Goal: Navigation & Orientation: Understand site structure

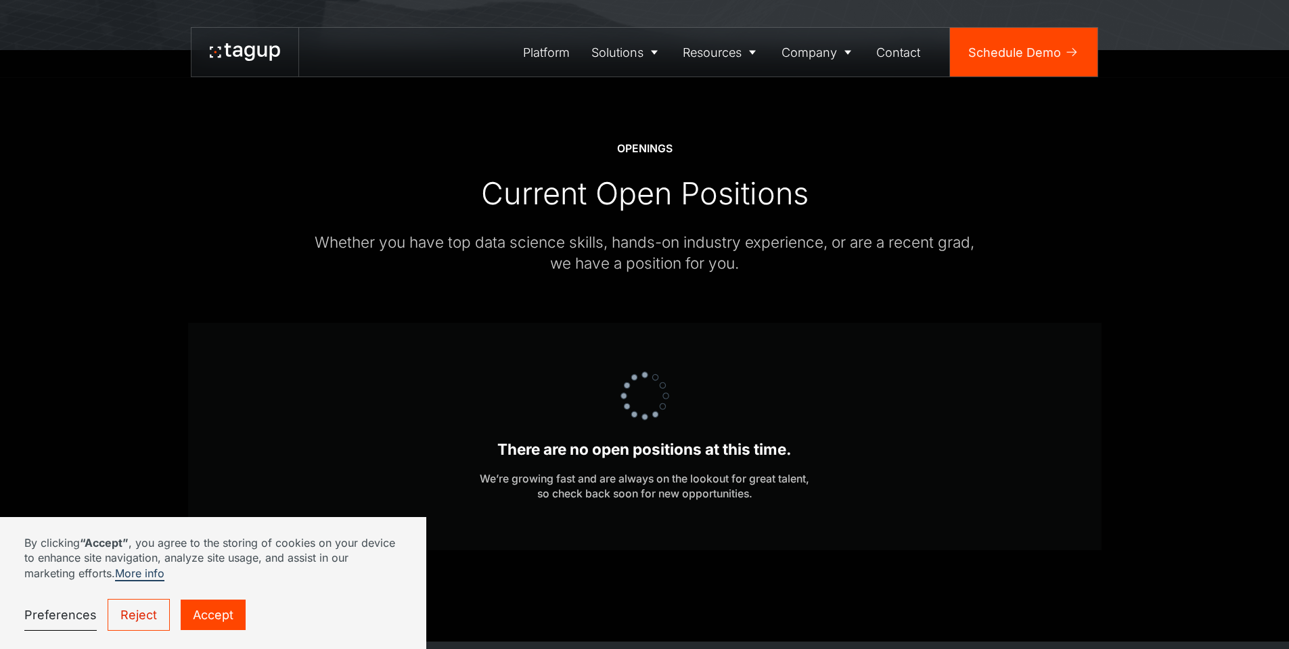
scroll to position [406, 0]
click at [544, 59] on div "Platform" at bounding box center [546, 52] width 47 height 18
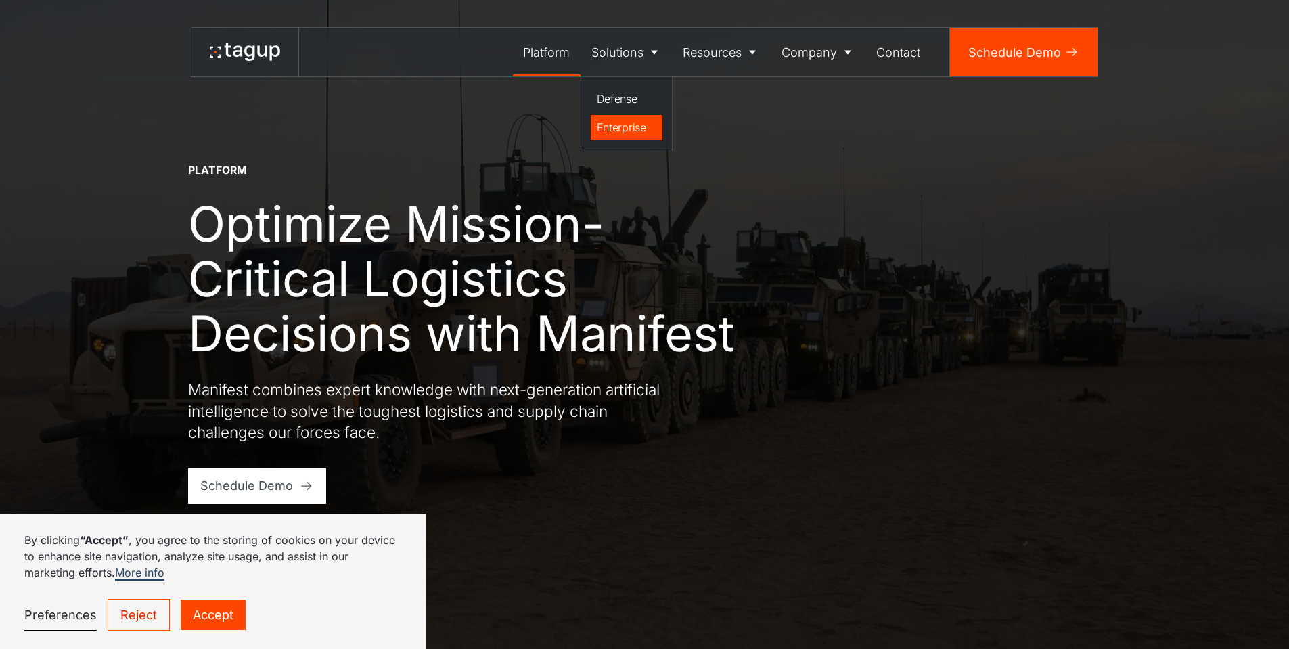
click at [637, 121] on div "Enterprise" at bounding box center [627, 127] width 60 height 16
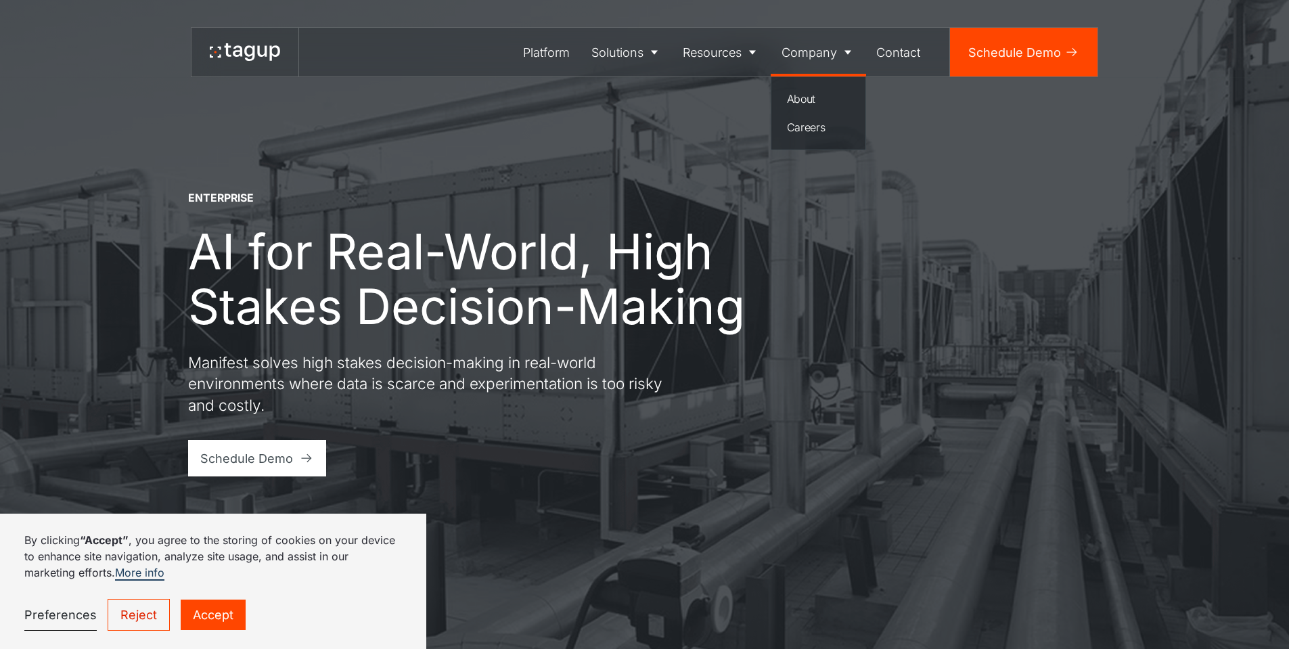
click at [818, 59] on div "Company" at bounding box center [810, 52] width 56 height 18
click at [803, 105] on div "About" at bounding box center [819, 99] width 64 height 16
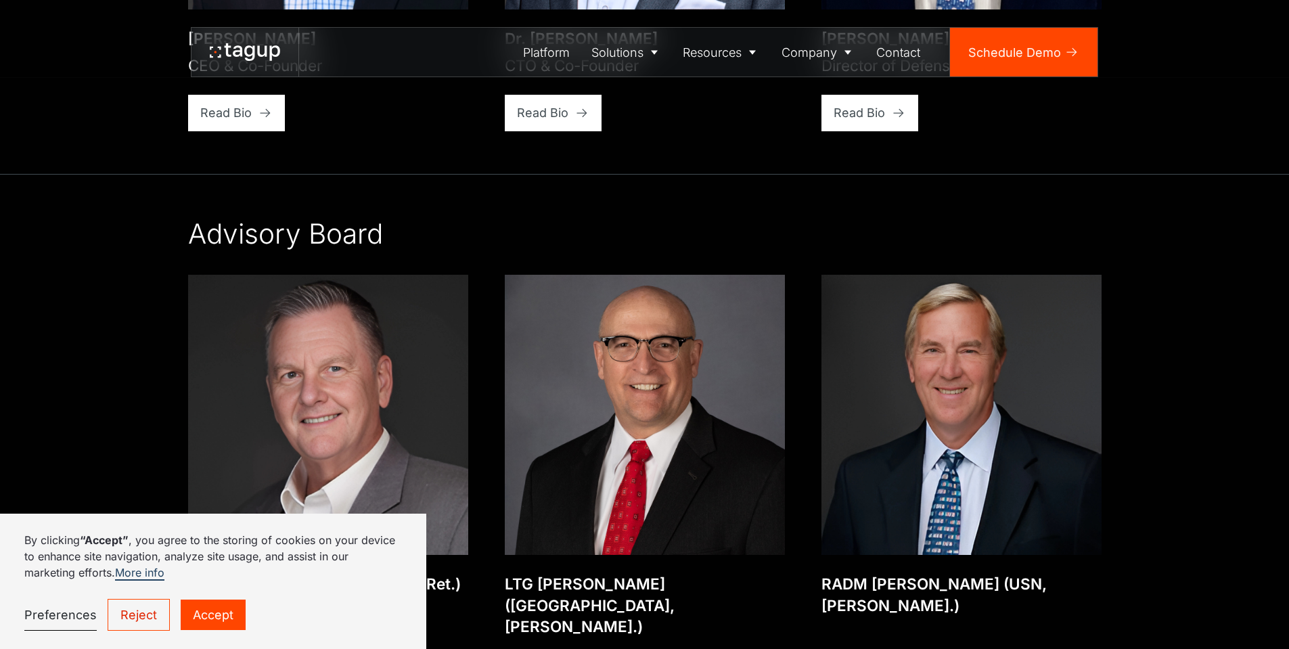
scroll to position [2599, 0]
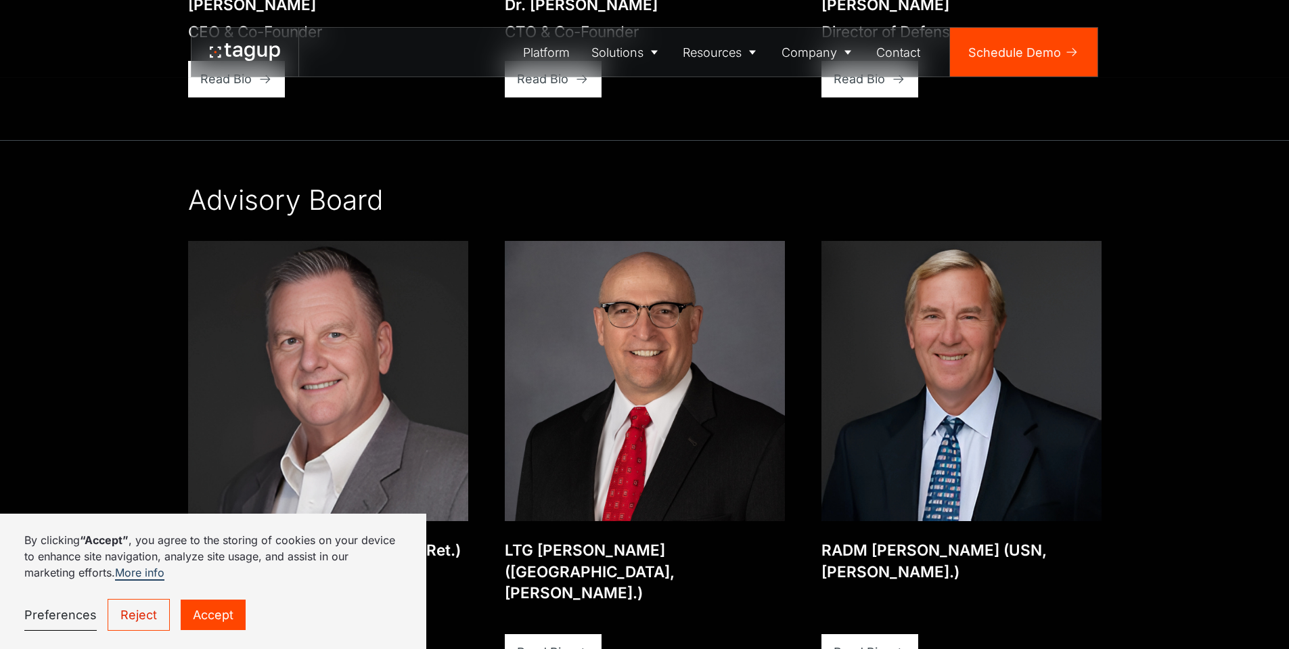
click at [139, 600] on link "Reject" at bounding box center [139, 615] width 62 height 32
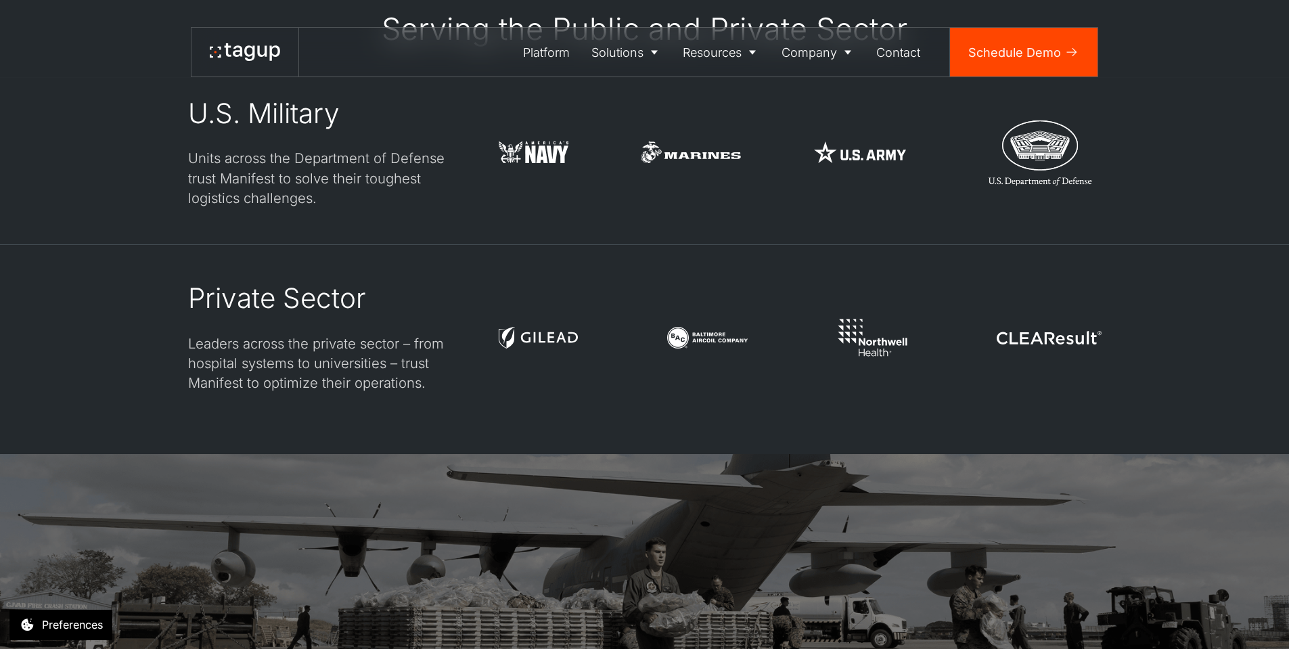
scroll to position [3406, 0]
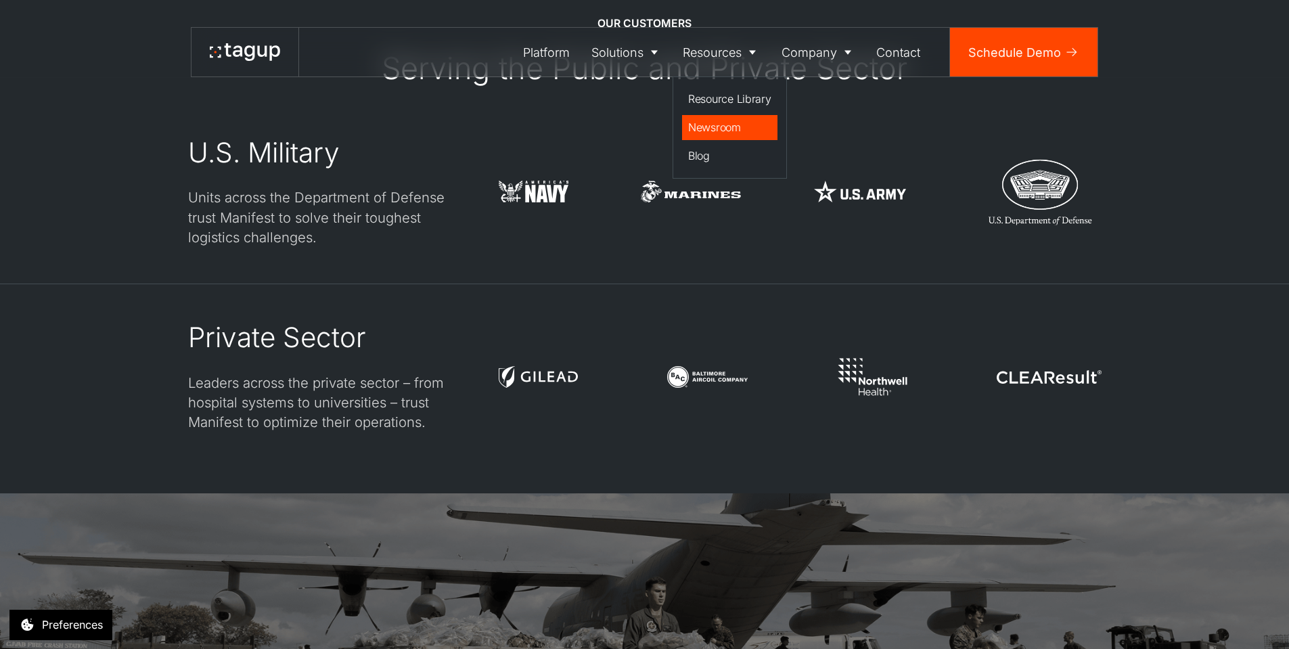
click at [718, 135] on div "Newsroom" at bounding box center [729, 127] width 83 height 16
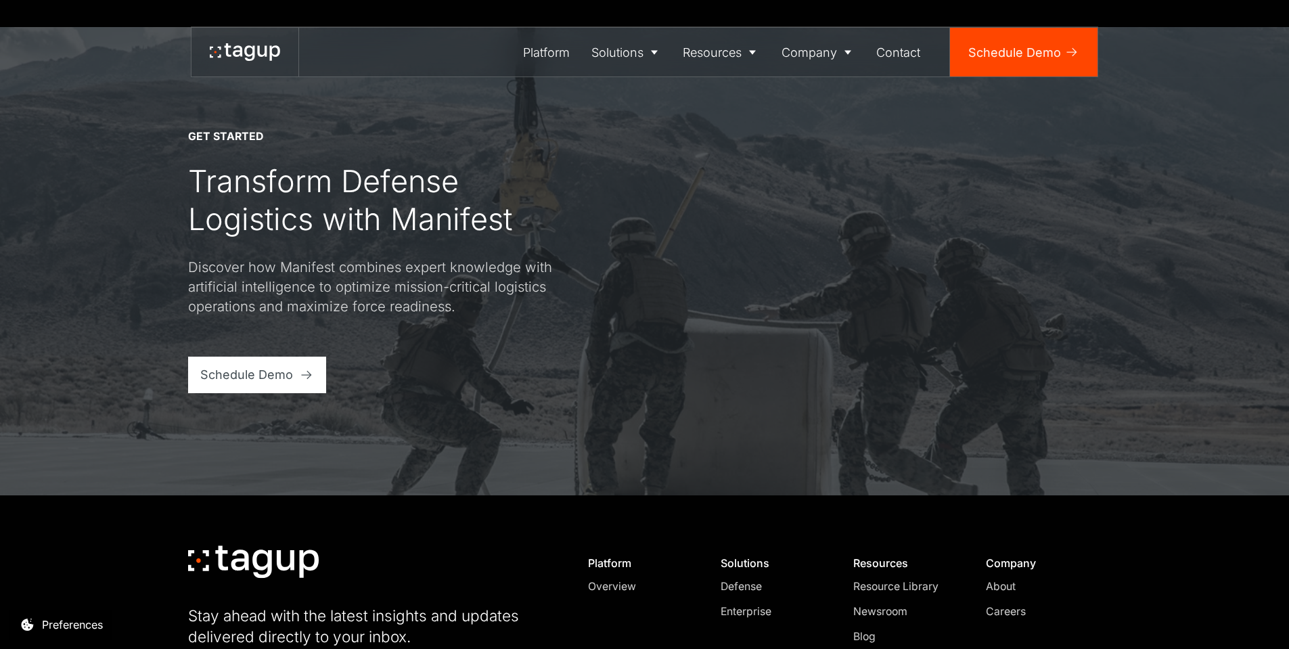
scroll to position [650, 0]
